Goal: Task Accomplishment & Management: Manage account settings

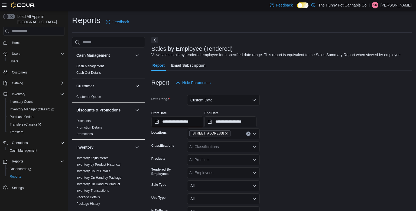
click at [197, 122] on input "**********" at bounding box center [177, 121] width 52 height 11
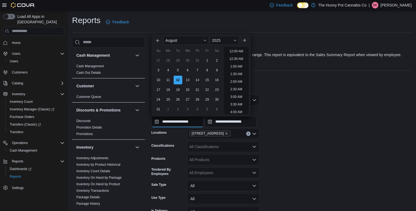
scroll to position [184, 0]
click at [233, 51] on li "12:00 PM" at bounding box center [236, 49] width 18 height 7
type input "**********"
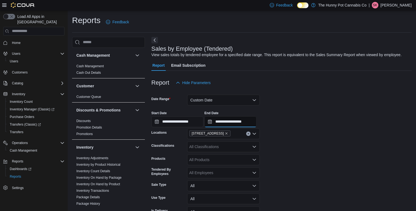
click at [253, 122] on input "**********" at bounding box center [231, 121] width 52 height 11
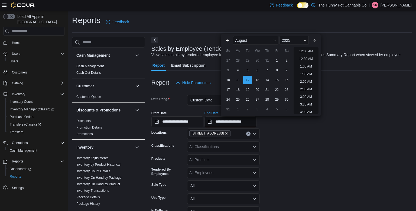
scroll to position [199, 0]
click at [306, 50] on li "1:00 PM" at bounding box center [306, 49] width 17 height 7
type input "**********"
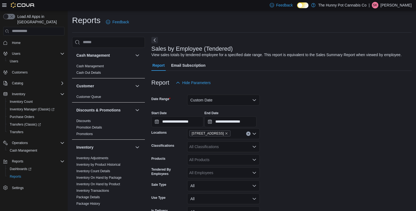
click at [294, 124] on div "**********" at bounding box center [281, 116] width 260 height 21
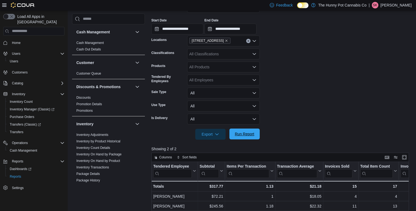
click at [248, 133] on span "Run Report" at bounding box center [245, 133] width 20 height 5
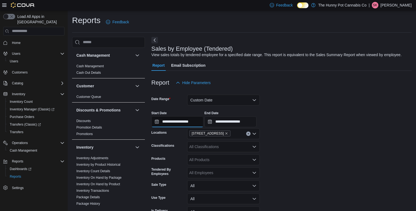
click at [174, 124] on input "**********" at bounding box center [177, 121] width 52 height 11
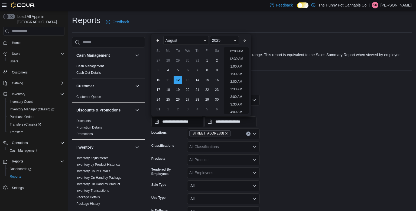
scroll to position [199, 0]
click at [239, 50] on li "1:00 PM" at bounding box center [236, 49] width 17 height 7
type input "**********"
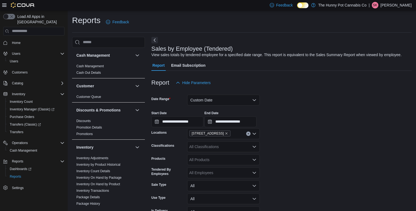
scroll to position [12, 0]
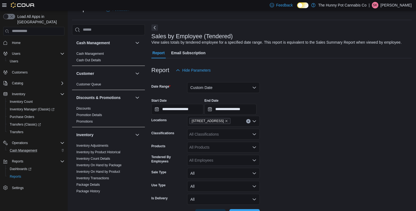
click at [39, 147] on div "Cash Management" at bounding box center [36, 150] width 57 height 7
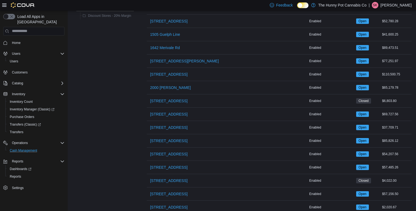
scroll to position [177, 0]
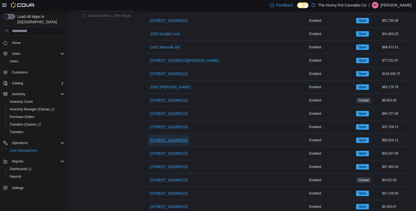
click at [169, 138] on span "2173 Yonge St" at bounding box center [168, 139] width 37 height 5
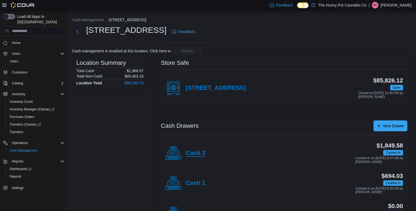
click at [194, 151] on h4 "Cash 2" at bounding box center [196, 153] width 20 height 7
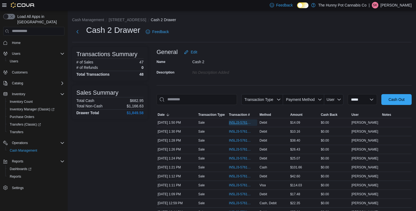
click at [248, 122] on span "IN5LJ3-5761551" at bounding box center [240, 122] width 23 height 4
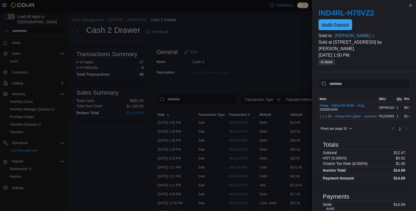
click at [326, 27] on span "Modify Payment" at bounding box center [335, 24] width 27 height 5
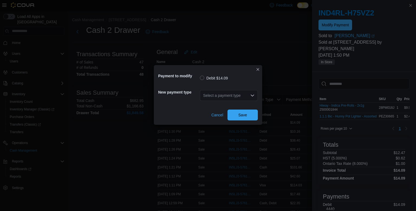
click at [242, 96] on div "Select a payment type" at bounding box center [229, 95] width 58 height 11
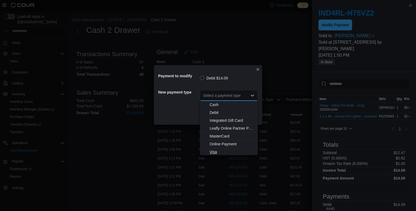
click at [217, 153] on span "Visa" at bounding box center [232, 151] width 45 height 5
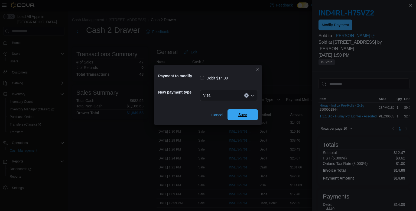
click at [251, 114] on span "Save" at bounding box center [243, 114] width 24 height 11
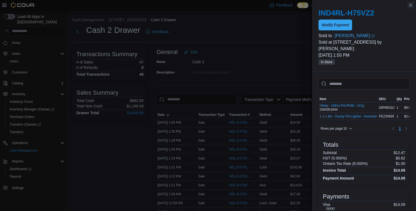
click at [411, 7] on button "Close this dialog" at bounding box center [410, 5] width 7 height 7
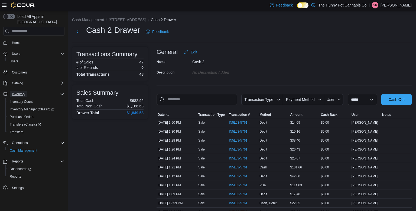
click at [22, 92] on span "Inventory" at bounding box center [18, 94] width 13 height 4
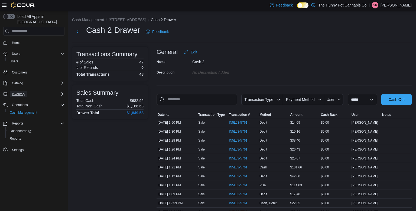
click at [22, 92] on span "Inventory" at bounding box center [18, 94] width 13 height 4
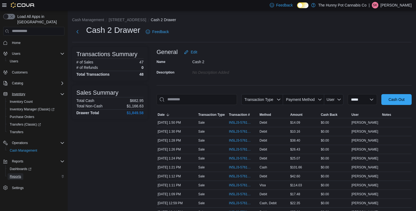
click at [18, 174] on span "Reports" at bounding box center [15, 176] width 11 height 4
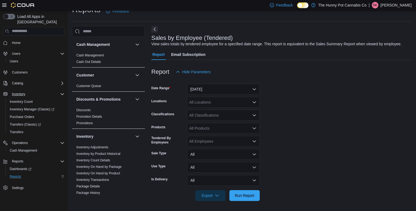
scroll to position [12, 0]
click at [108, 170] on link "Inventory On Hand by Product" at bounding box center [98, 172] width 44 height 4
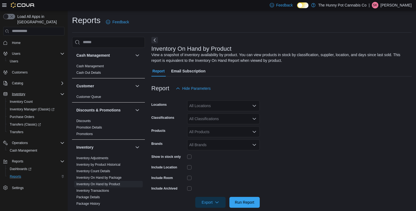
scroll to position [8, 0]
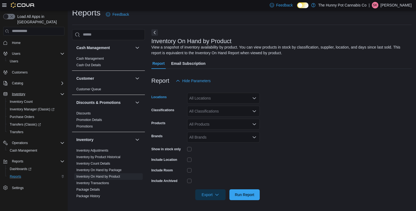
click at [209, 100] on div "All Locations" at bounding box center [223, 98] width 73 height 11
type input "****"
click at [211, 107] on span "2173 Yonge St" at bounding box center [217, 107] width 37 height 5
click at [298, 98] on form "Locations 2173 Yonge St Classifications All Classifications Products All Produc…" at bounding box center [281, 143] width 260 height 114
click at [248, 112] on div "All Classifications" at bounding box center [223, 111] width 73 height 11
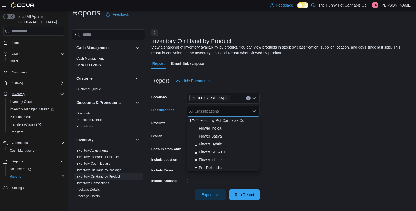
click at [229, 120] on span "The Hunny Pot Cannabis Co" at bounding box center [220, 120] width 48 height 5
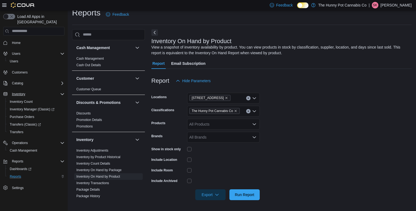
click at [344, 105] on form "Locations 2173 Yonge St Classifications The Hunny Pot Cannabis Co Products All …" at bounding box center [281, 143] width 260 height 114
click at [249, 193] on span "Run Report" at bounding box center [245, 194] width 20 height 5
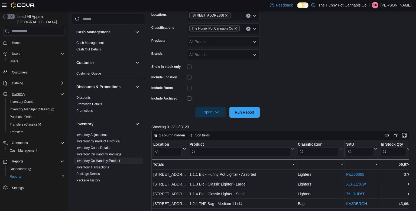
click at [217, 109] on span "Export" at bounding box center [211, 111] width 24 height 11
click at [214, 123] on span "Export to Excel" at bounding box center [211, 123] width 24 height 4
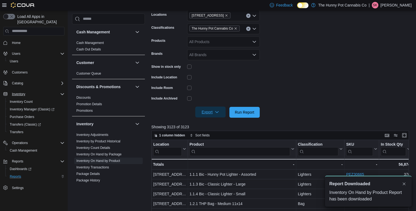
scroll to position [0, 0]
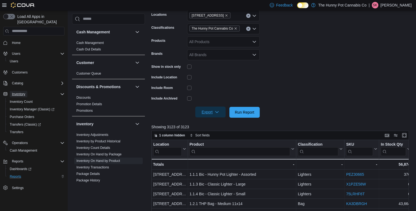
click at [16, 92] on span "Inventory" at bounding box center [18, 94] width 13 height 4
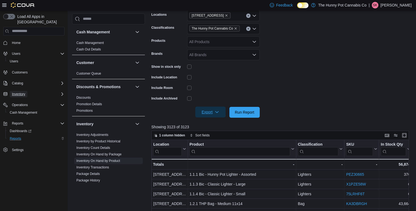
click at [22, 92] on span "Inventory" at bounding box center [18, 94] width 13 height 4
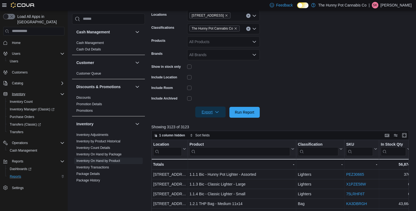
click at [12, 18] on button "button" at bounding box center [9, 16] width 12 height 5
click at [18, 92] on span "Inventory" at bounding box center [18, 94] width 13 height 4
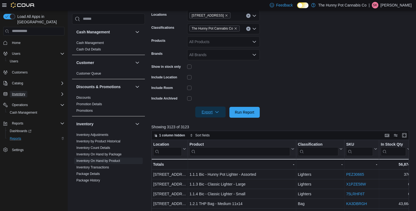
click at [18, 92] on span "Inventory" at bounding box center [18, 94] width 13 height 4
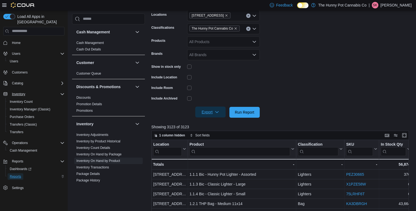
click at [12, 174] on span "Reports" at bounding box center [15, 176] width 11 height 4
click at [22, 107] on span "Inventory Manager (Classic)" at bounding box center [30, 109] width 41 height 4
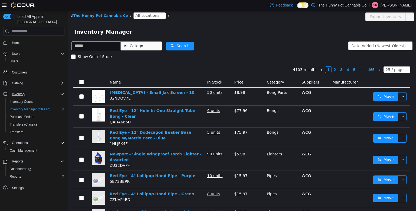
click at [139, 15] on span "All Locations" at bounding box center [147, 15] width 24 height 6
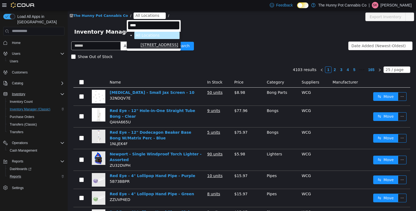
type input "****"
click at [145, 46] on span "2173 Yonge St" at bounding box center [160, 44] width 38 height 5
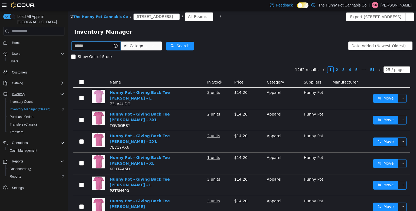
click at [115, 44] on input "text" at bounding box center [96, 45] width 50 height 9
type input "******"
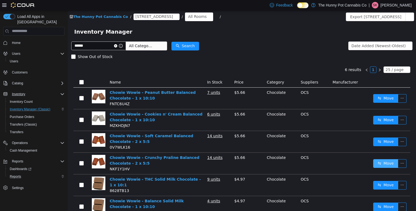
click at [390, 163] on button "Move" at bounding box center [385, 163] width 25 height 9
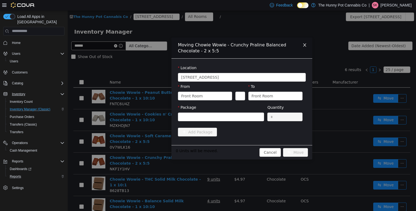
click at [304, 45] on icon "icon: close" at bounding box center [305, 45] width 4 height 4
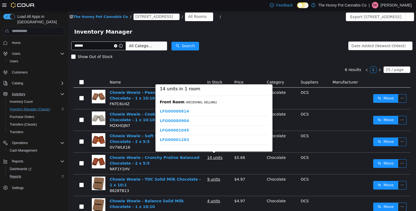
scroll to position [111, 0]
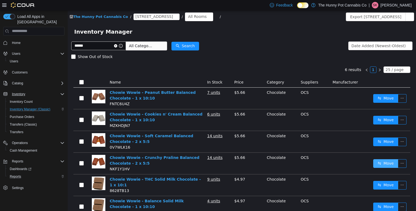
click at [388, 163] on button "Move" at bounding box center [385, 163] width 25 height 9
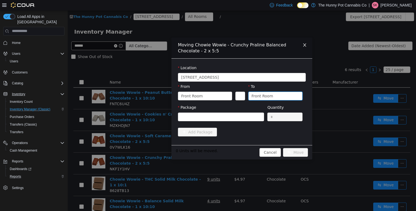
click at [265, 95] on div "Front Room" at bounding box center [263, 96] width 22 height 8
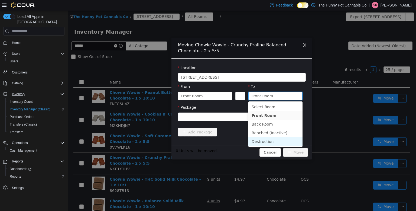
click at [263, 141] on li "Destruction" at bounding box center [275, 141] width 54 height 9
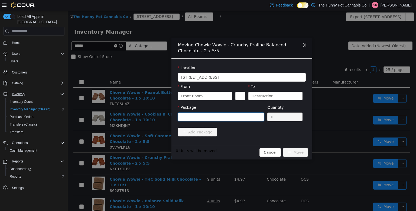
click at [230, 118] on div at bounding box center [219, 116] width 76 height 8
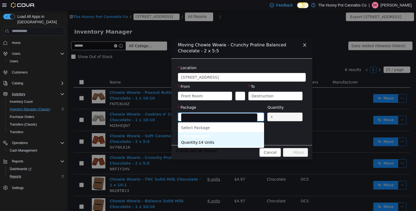
click at [209, 142] on span "Quantity : 14 Units" at bounding box center [197, 142] width 33 height 4
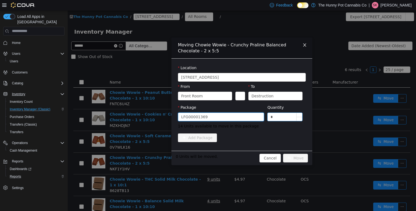
click at [280, 116] on input "*" at bounding box center [285, 116] width 35 height 8
type input "*"
click at [284, 95] on div "Destruction" at bounding box center [274, 96] width 44 height 8
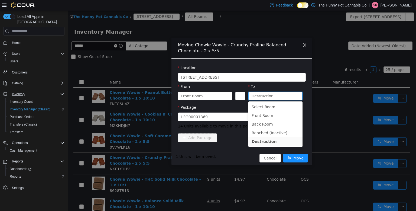
click at [219, 139] on div "Add Package" at bounding box center [242, 137] width 128 height 9
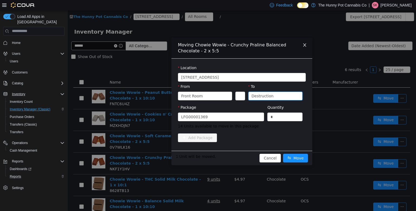
click at [264, 98] on div "Destruction" at bounding box center [263, 96] width 22 height 8
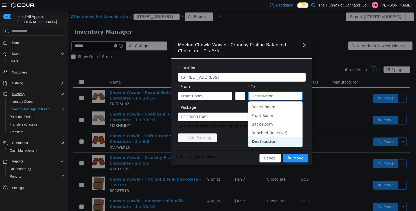
click at [266, 141] on li "Destruction" at bounding box center [275, 141] width 54 height 9
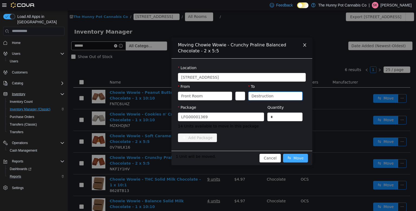
click at [296, 158] on button "Move" at bounding box center [295, 157] width 25 height 9
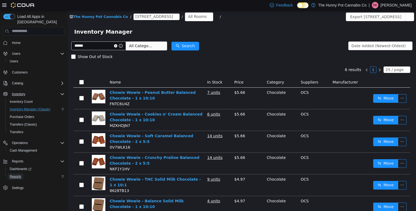
click at [13, 174] on span "Reports" at bounding box center [15, 176] width 11 height 4
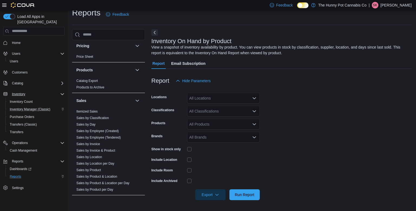
scroll to position [247, 0]
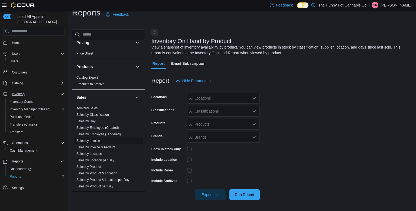
click at [107, 140] on span "Sales by Invoice" at bounding box center [108, 140] width 69 height 7
click at [105, 141] on span "Sales by Invoice" at bounding box center [108, 140] width 69 height 7
click at [97, 139] on link "Sales by Invoice" at bounding box center [88, 141] width 24 height 4
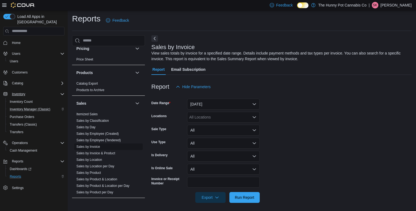
scroll to position [4, 0]
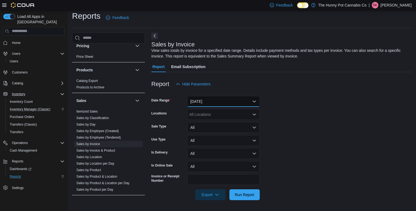
click at [206, 100] on button "Yesterday" at bounding box center [223, 101] width 73 height 11
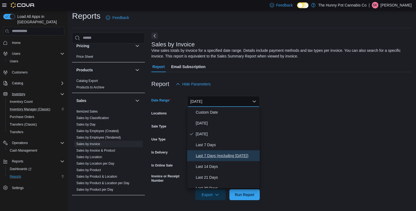
click at [200, 153] on span "Last 7 Days (excluding today)" at bounding box center [227, 155] width 62 height 7
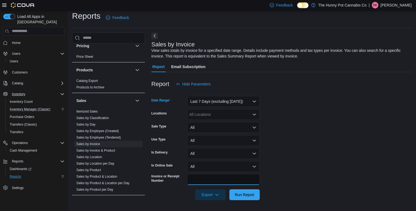
click at [208, 179] on input "Invoice or Receipt Number" at bounding box center [223, 179] width 73 height 11
paste input "**********"
type input "**********"
click at [243, 195] on span "Run Report" at bounding box center [245, 194] width 20 height 5
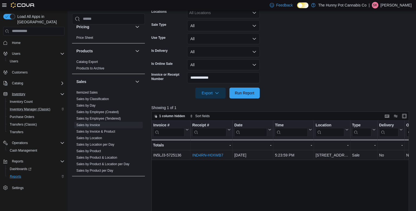
scroll to position [104, 0]
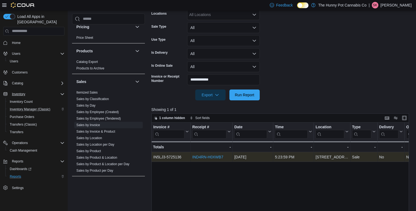
click at [213, 157] on link "IND4RN-H0XWB7" at bounding box center [207, 157] width 31 height 4
